Goal: Information Seeking & Learning: Learn about a topic

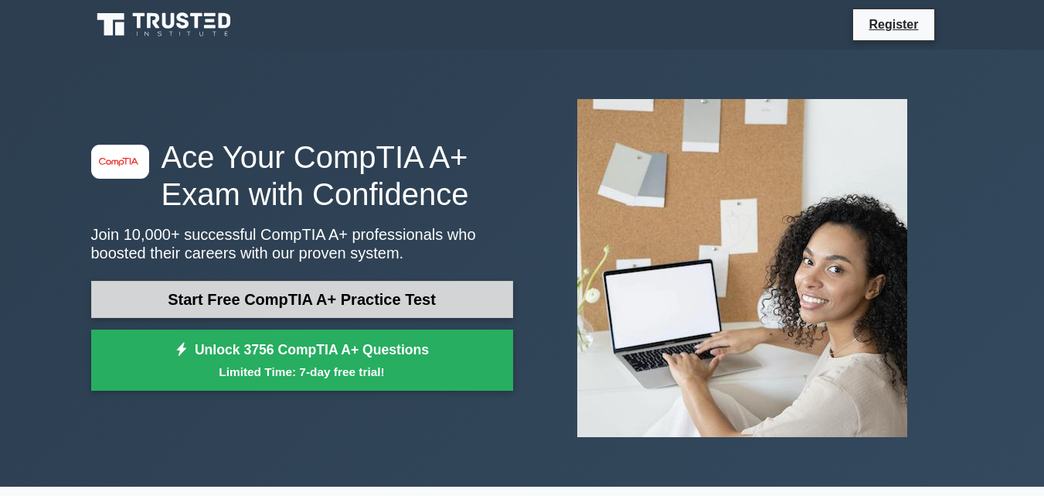
click at [293, 292] on link "Start Free CompTIA A+ Practice Test" at bounding box center [302, 299] width 422 height 37
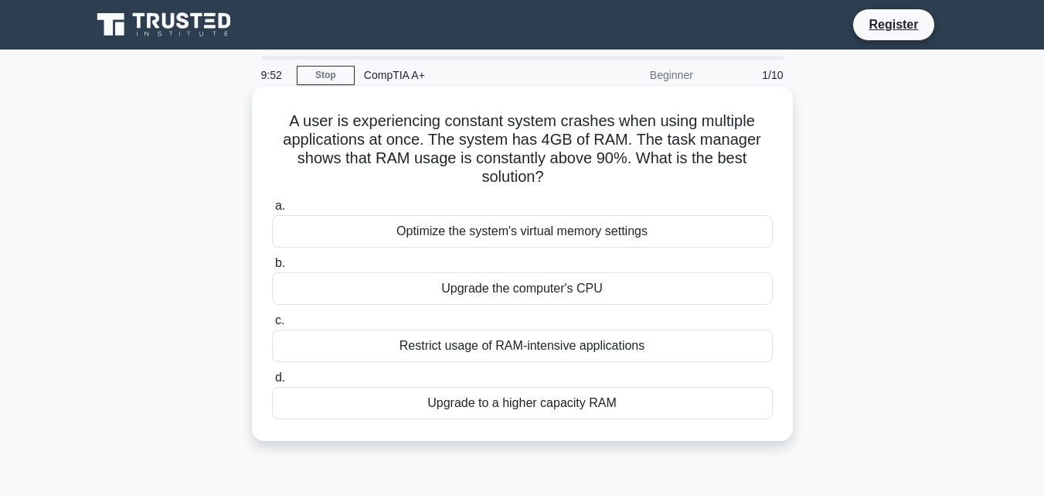
click at [470, 232] on div "Optimize the system's virtual memory settings" at bounding box center [522, 231] width 501 height 32
click at [272, 211] on input "a. Optimize the system's virtual memory settings" at bounding box center [272, 206] width 0 height 10
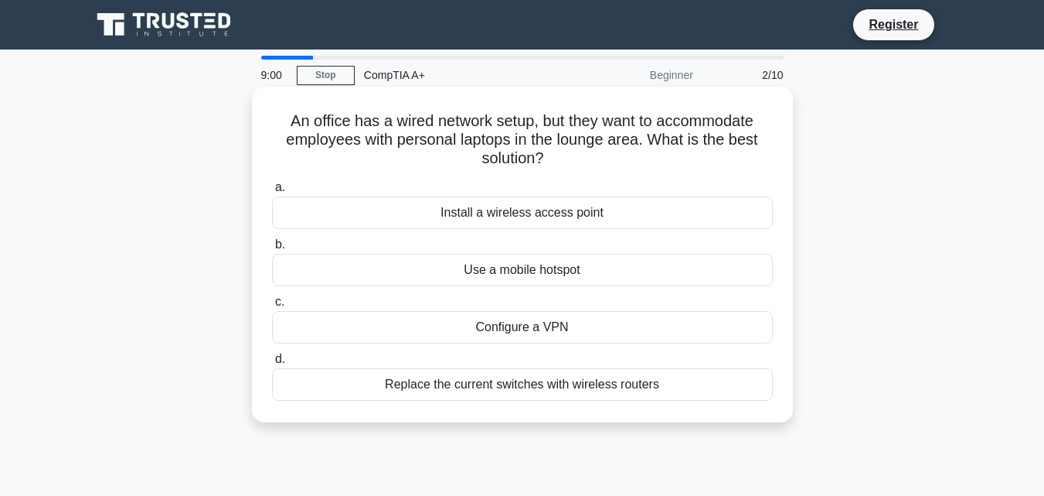
click at [504, 383] on div "Replace the current switches with wireless routers" at bounding box center [522, 384] width 501 height 32
click at [272, 364] on input "d. Replace the current switches with wireless routers" at bounding box center [272, 359] width 0 height 10
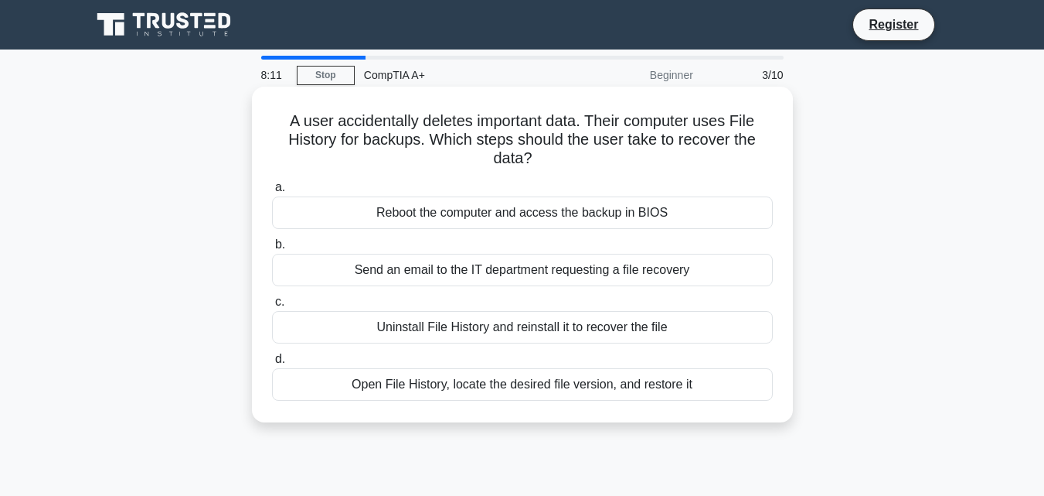
click at [465, 213] on div "Reboot the computer and access the backup in BIOS" at bounding box center [522, 212] width 501 height 32
click at [272, 193] on input "a. Reboot the computer and access the backup in BIOS" at bounding box center [272, 187] width 0 height 10
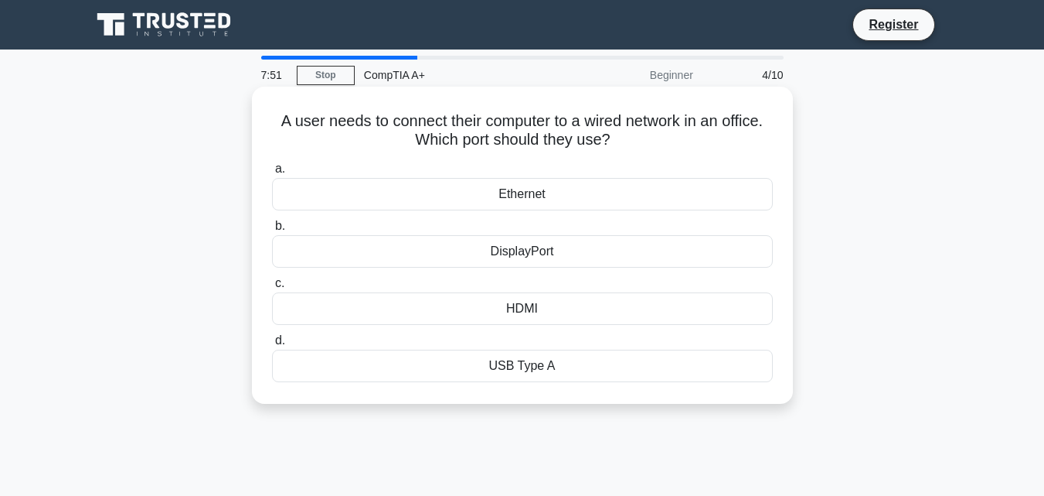
click at [542, 252] on div "DisplayPort" at bounding box center [522, 251] width 501 height 32
click at [272, 231] on input "b. DisplayPort" at bounding box center [272, 226] width 0 height 10
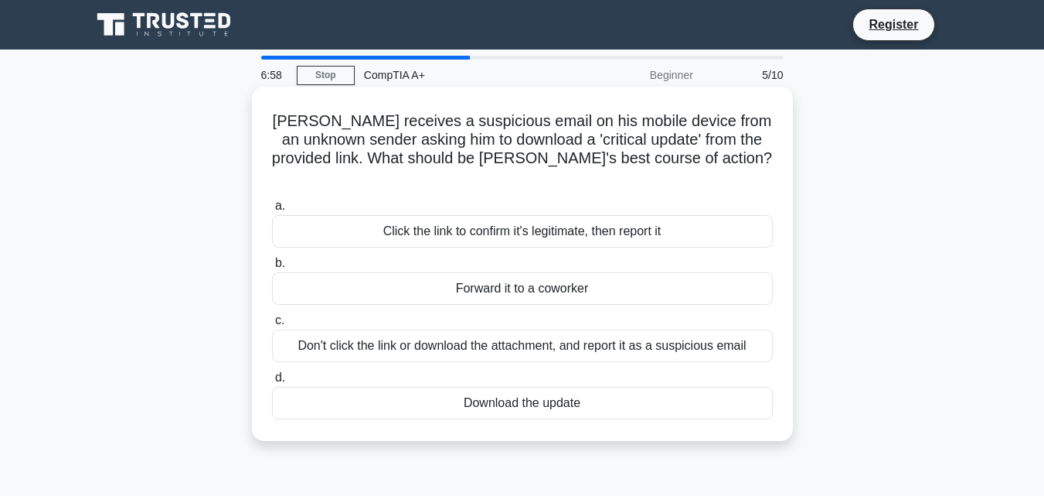
click at [549, 329] on div "Don't click the link or download the attachment, and report it as a suspicious …" at bounding box center [522, 345] width 501 height 32
click at [272, 325] on input "c. Don't click the link or download the attachment, and report it as a suspicio…" at bounding box center [272, 320] width 0 height 10
